Goal: Find contact information: Find contact information

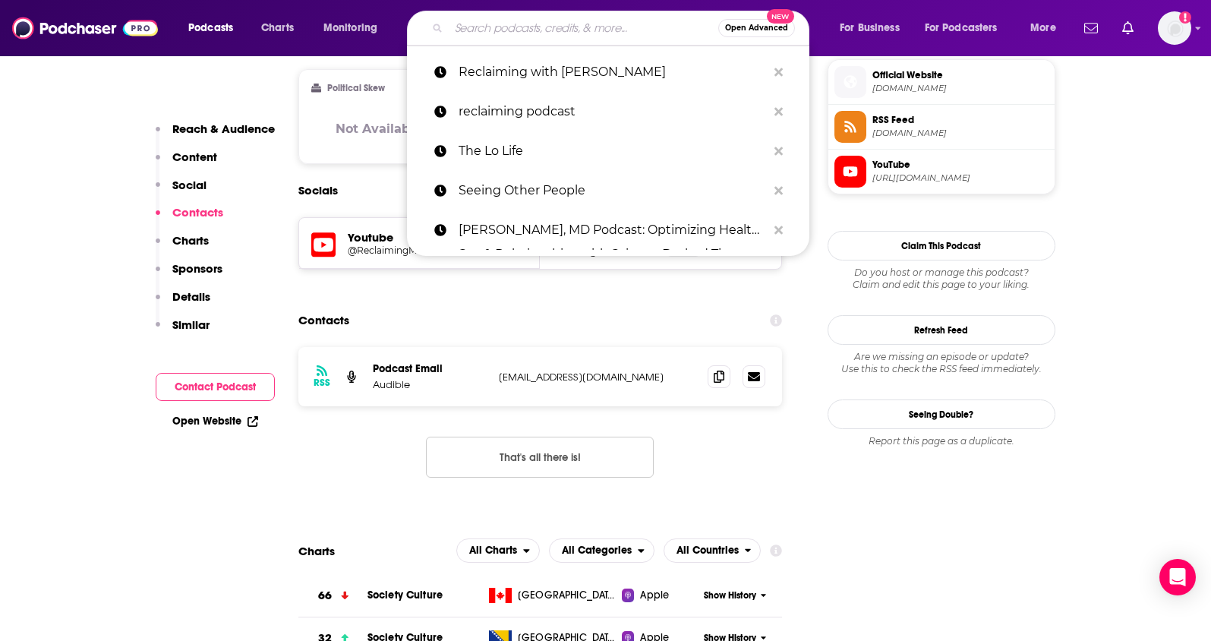
type input "Whatever Podcast /// Dating Talk"
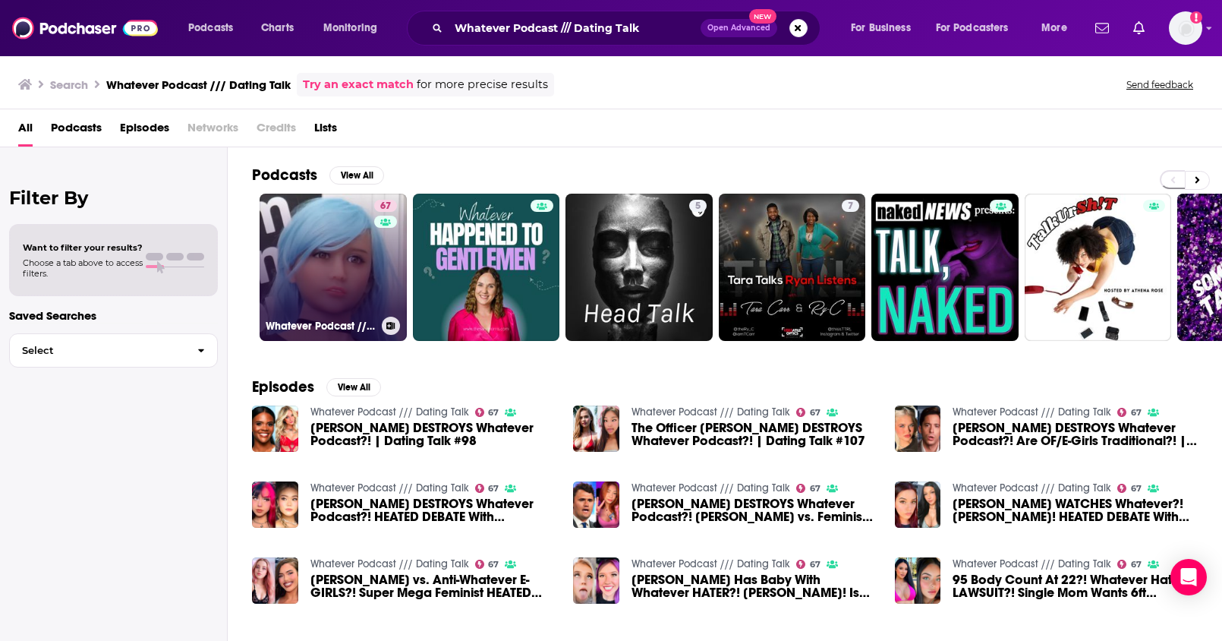
click at [337, 251] on link "67 Whatever Podcast /// Dating Talk" at bounding box center [333, 267] width 147 height 147
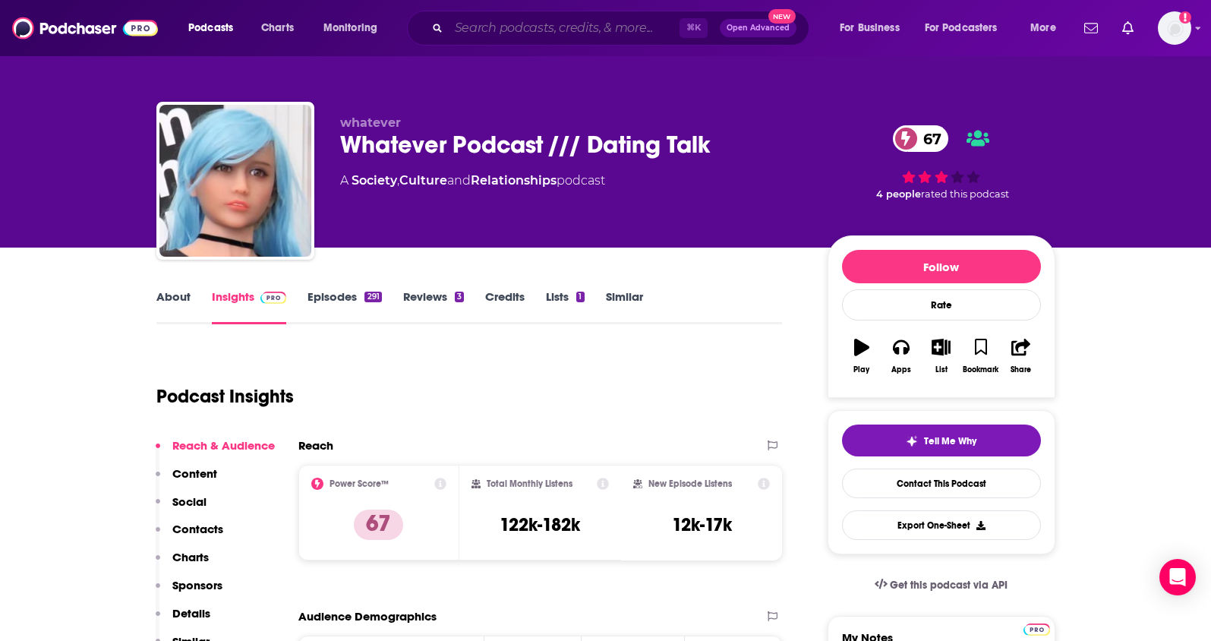
click at [475, 28] on input "Search podcasts, credits, & more..." at bounding box center [564, 28] width 231 height 24
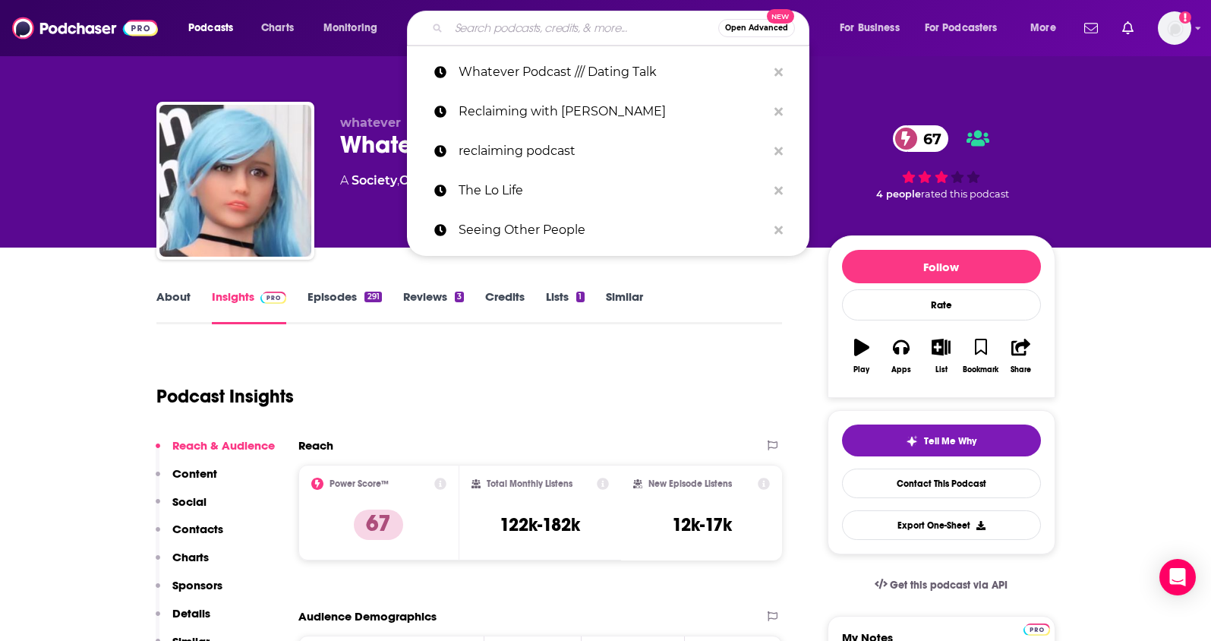
paste input "Reclaiming with [PERSON_NAME]"
type input "Reclaiming with [PERSON_NAME]"
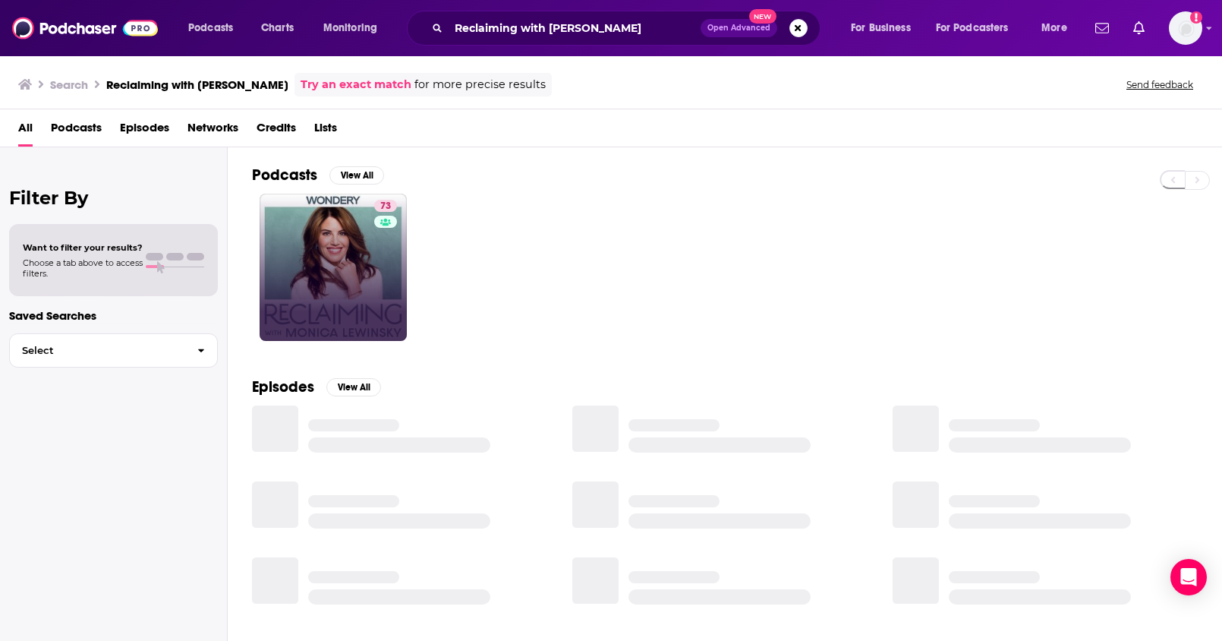
click at [361, 269] on link "73" at bounding box center [333, 267] width 147 height 147
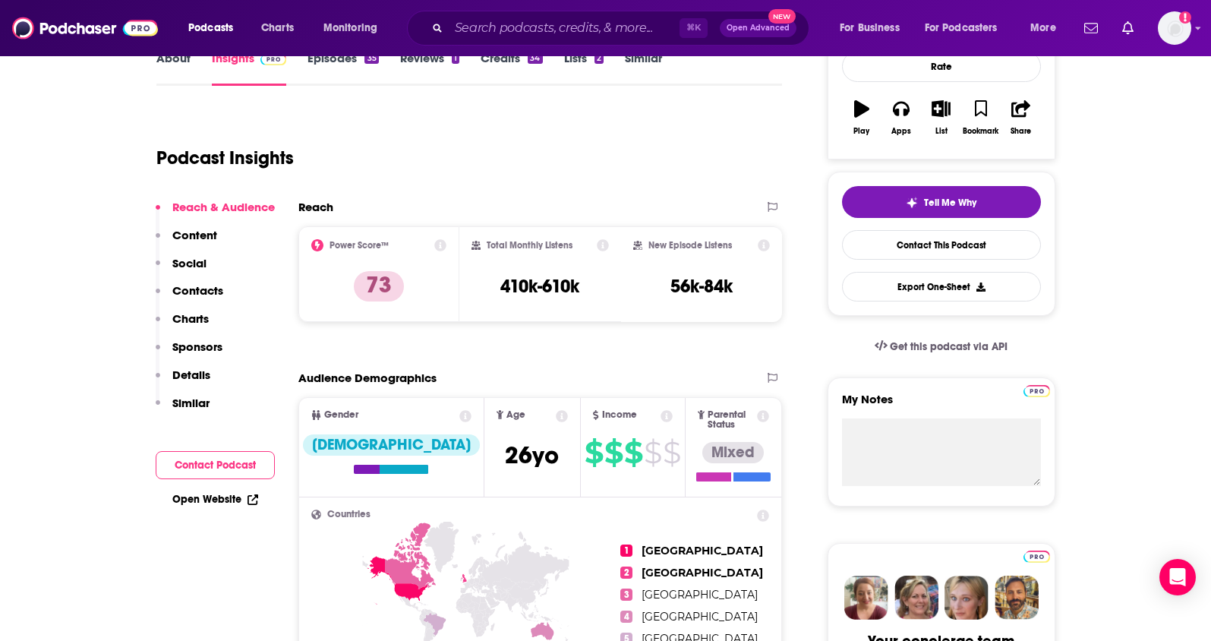
click at [218, 293] on p "Contacts" at bounding box center [197, 290] width 51 height 14
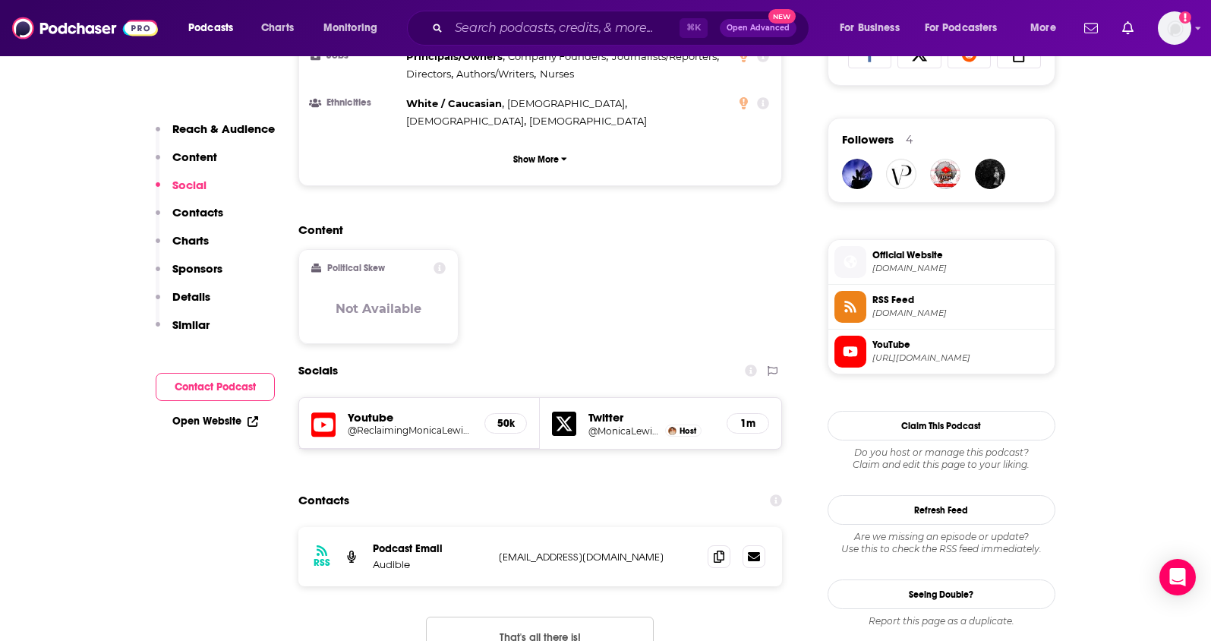
scroll to position [1132, 0]
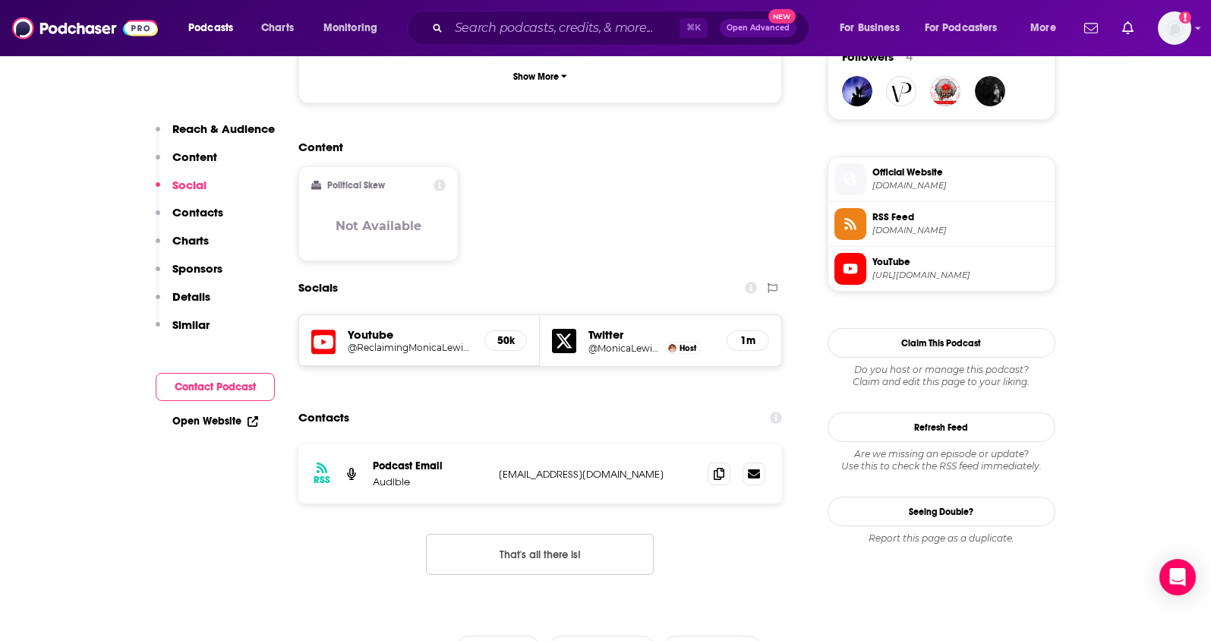
drag, startPoint x: 336, startPoint y: 246, endPoint x: 319, endPoint y: 250, distance: 17.1
click at [334, 315] on div "Youtube @ReclaimingMonicaLewinsky 50k" at bounding box center [419, 340] width 241 height 51
click at [387, 342] on h5 "@ReclaimingMonicaLewinsky" at bounding box center [410, 347] width 125 height 11
